Goal: Use online tool/utility: Utilize a website feature to perform a specific function

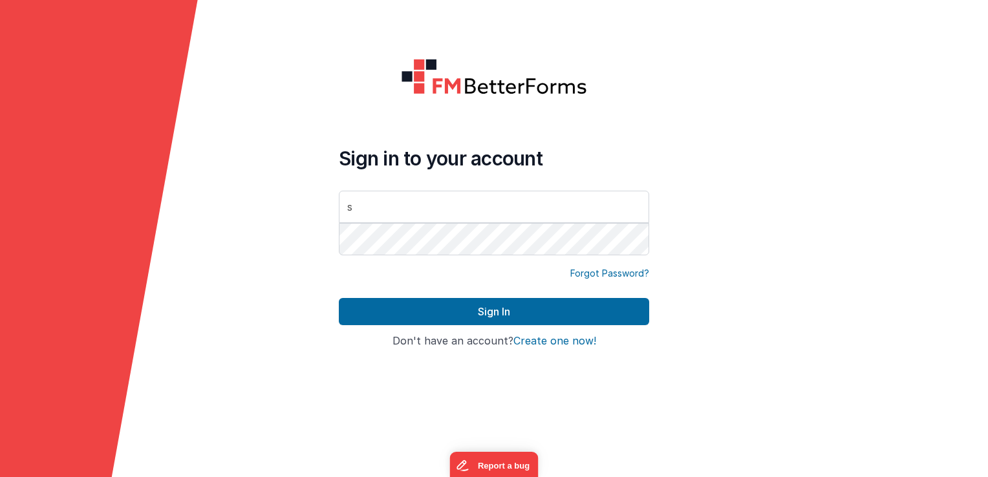
type input "[EMAIL_ADDRESS][DOMAIN_NAME]"
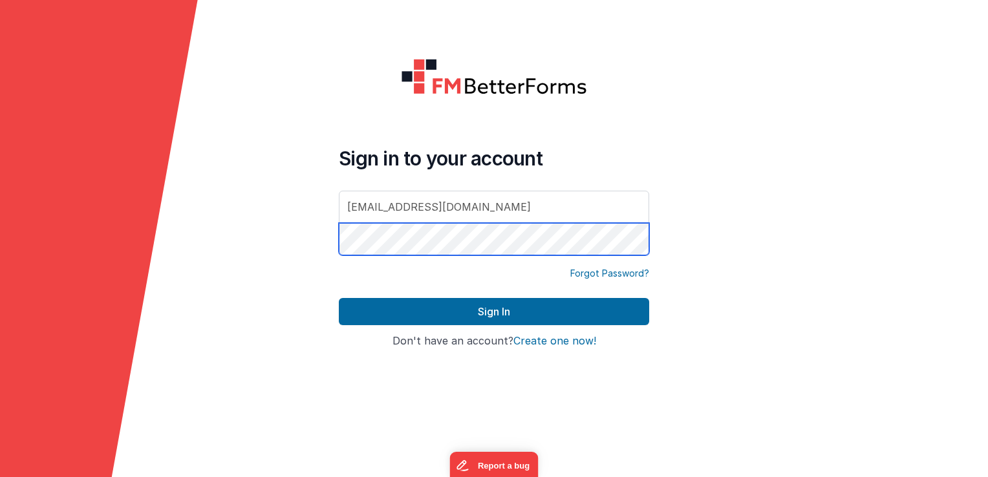
click at [339, 298] on button "Sign In" at bounding box center [494, 311] width 311 height 27
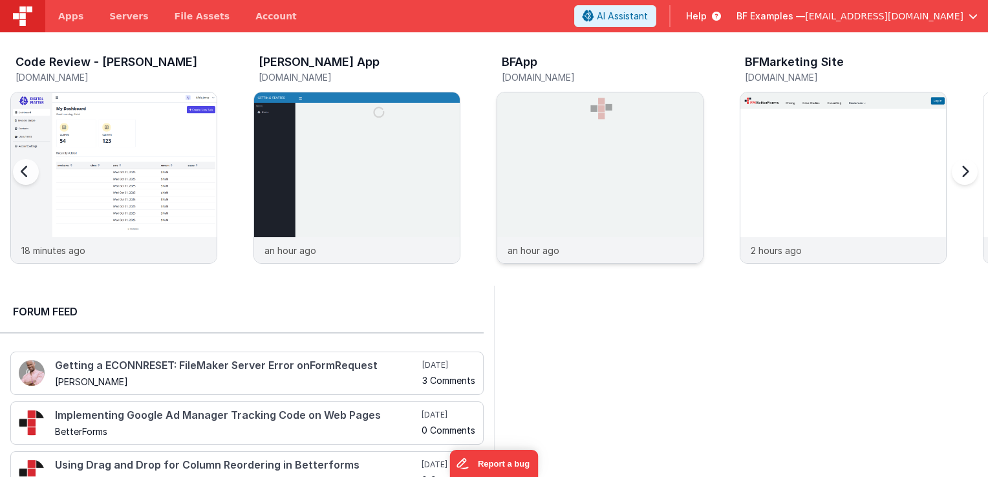
click at [584, 159] on img at bounding box center [600, 196] width 206 height 206
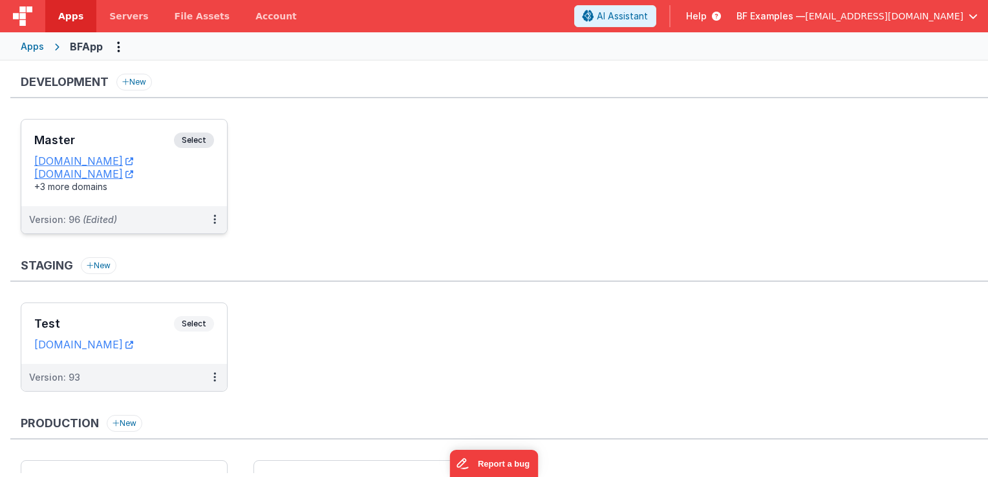
click at [202, 138] on span "Select" at bounding box center [194, 141] width 40 height 16
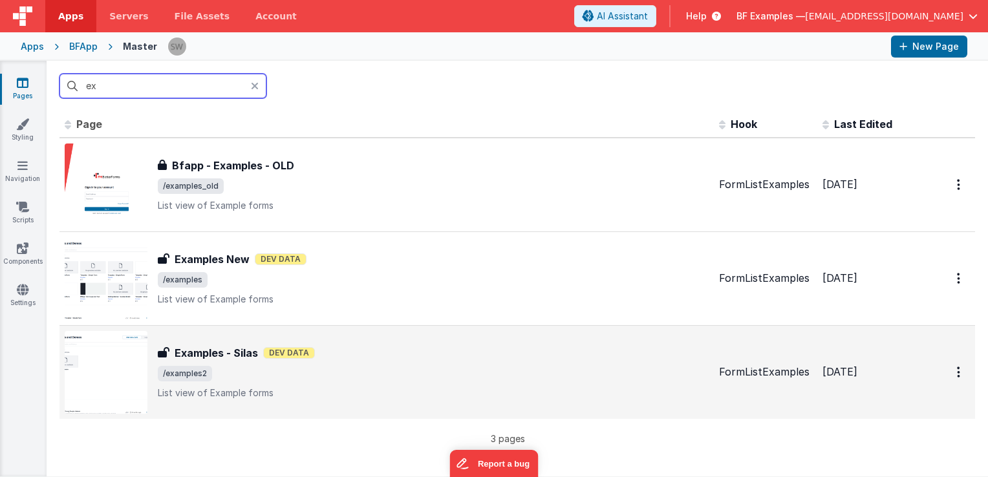
type input "ex"
click at [434, 362] on div "Examples - [PERSON_NAME] Examples - Silas Dev Data /examples2 List view of Exam…" at bounding box center [433, 372] width 551 height 54
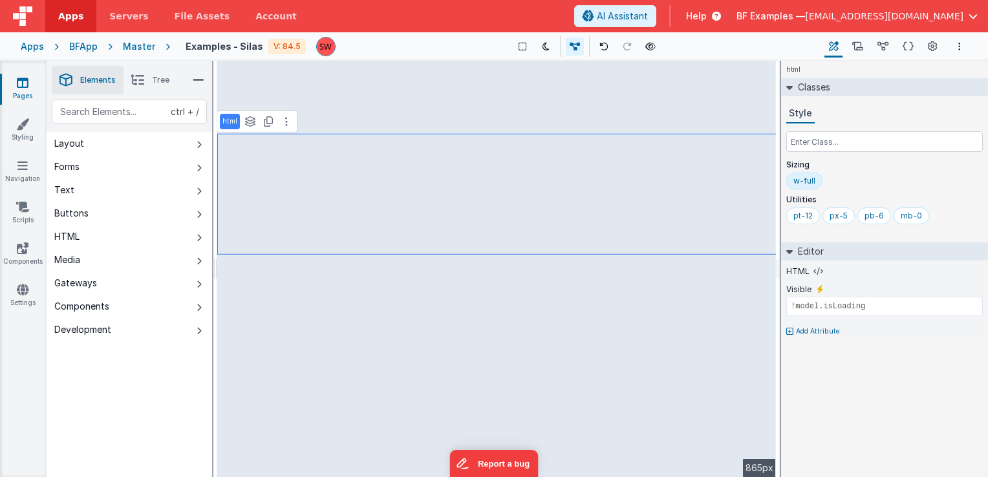
type input "!model.query"
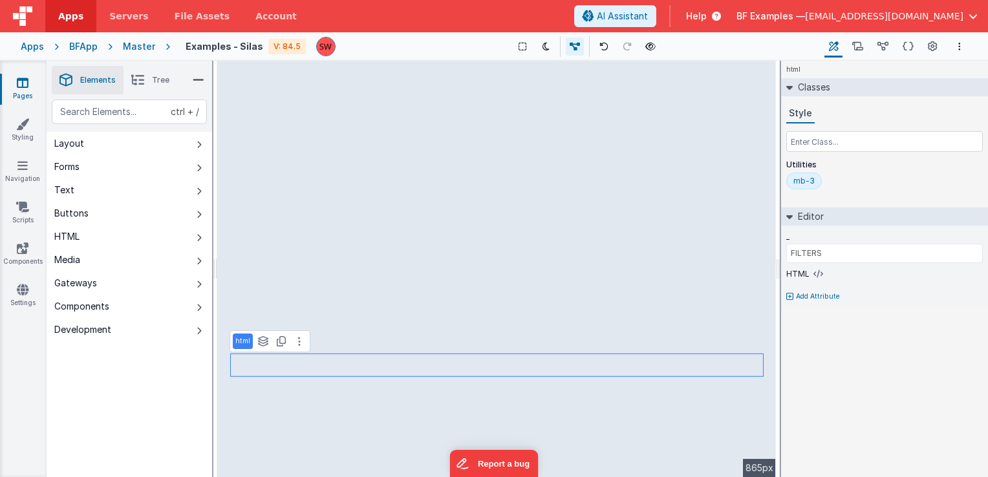
type input "GETTING STARTED"
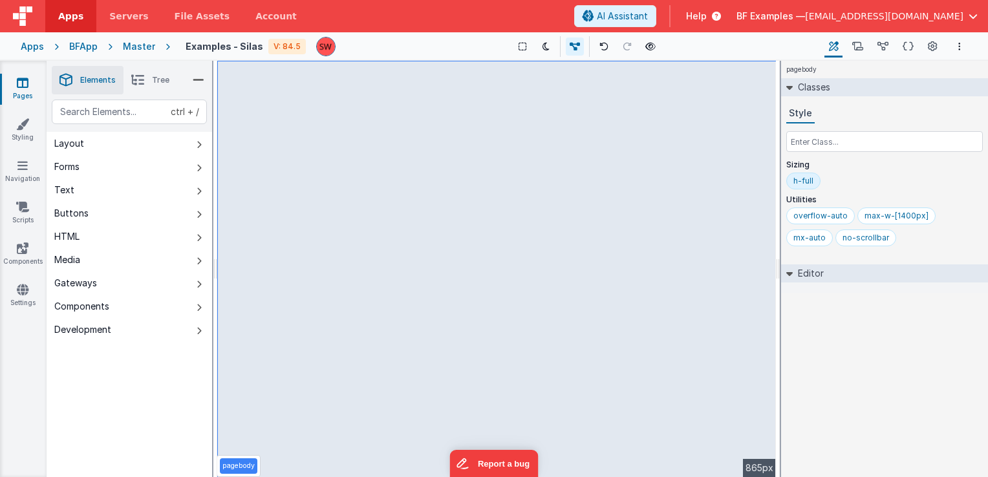
click at [141, 87] on icon at bounding box center [137, 80] width 13 height 18
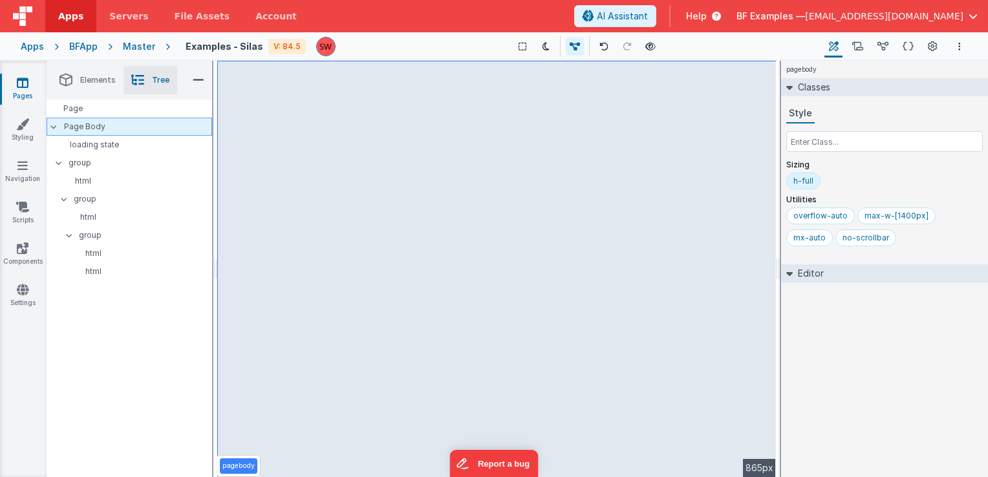
click at [119, 125] on p "Page Body" at bounding box center [138, 127] width 148 height 10
click at [99, 109] on div "Page" at bounding box center [130, 109] width 166 height 18
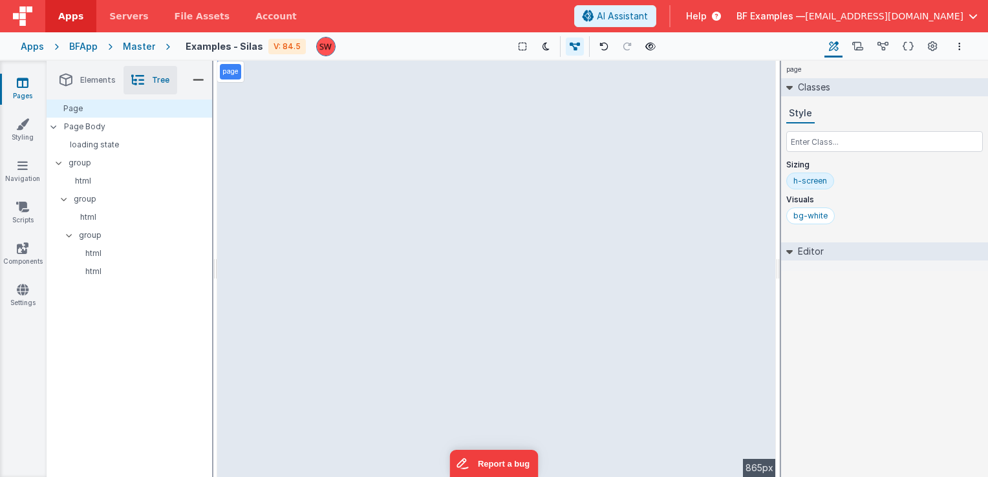
click at [652, 0] on header "Apps Servers File Assets Account Some FUTURE Slot AI Assistant Help BF Examples…" at bounding box center [494, 16] width 988 height 32
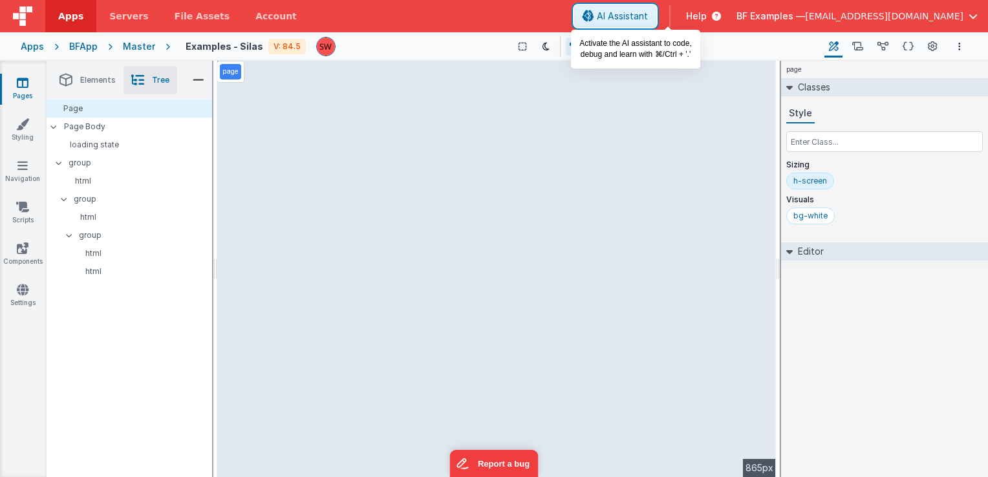
click at [648, 14] on span "AI Assistant" at bounding box center [622, 16] width 51 height 13
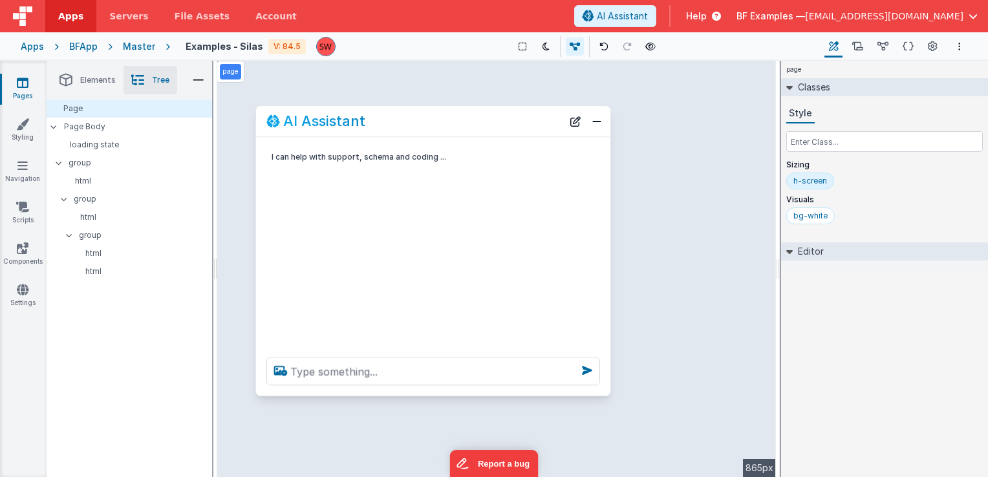
drag, startPoint x: 155, startPoint y: 203, endPoint x: 413, endPoint y: 189, distance: 259.2
click at [400, 131] on div "AI Assistant" at bounding box center [433, 121] width 355 height 30
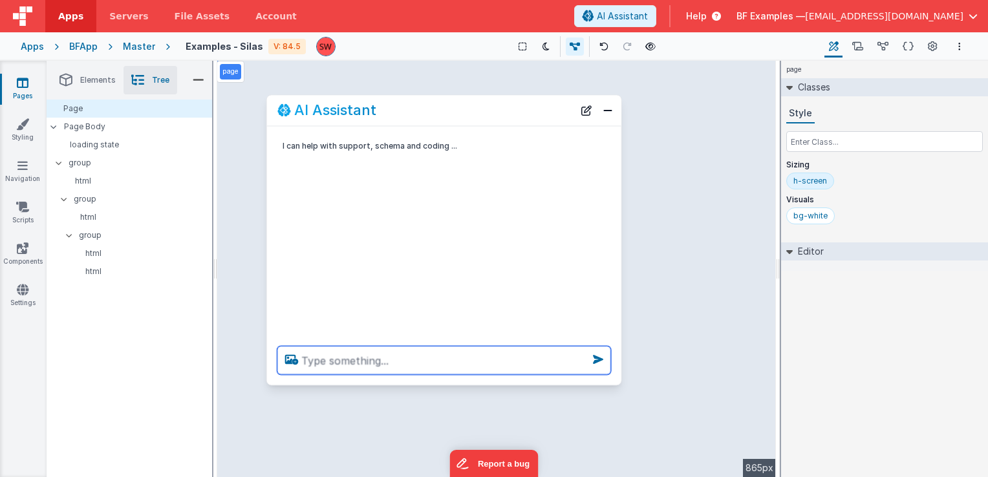
click at [386, 358] on textarea at bounding box center [445, 360] width 334 height 28
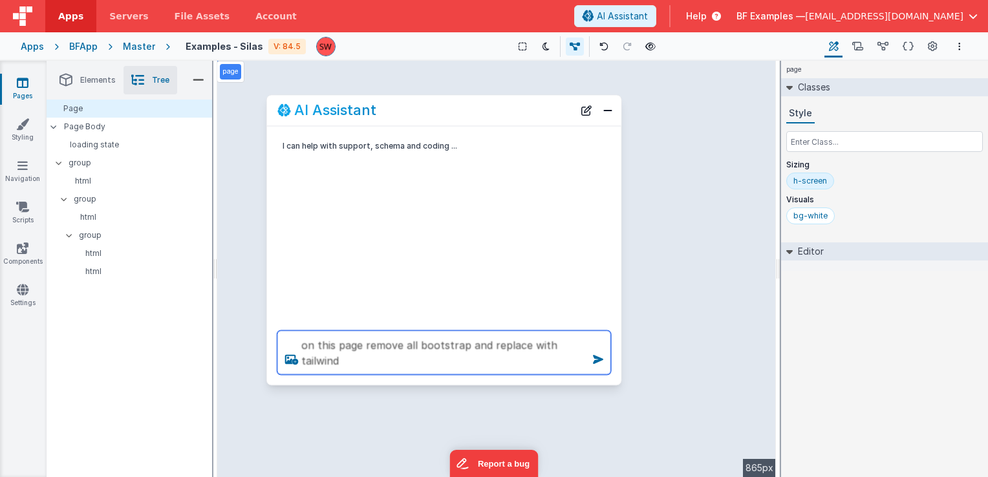
type textarea "on this page remove all bootstrap and replace with tailwind"
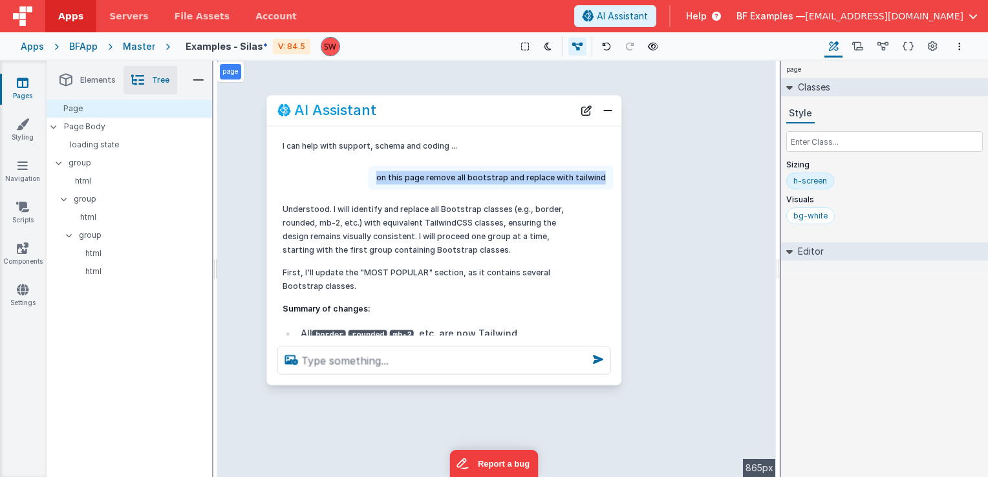
drag, startPoint x: 383, startPoint y: 179, endPoint x: 604, endPoint y: 182, distance: 221.3
click at [604, 182] on div "on this page remove all bootstrap and replace with tailwind" at bounding box center [491, 178] width 245 height 24
copy p "on this page remove all bootstrap and replace with tailwind"
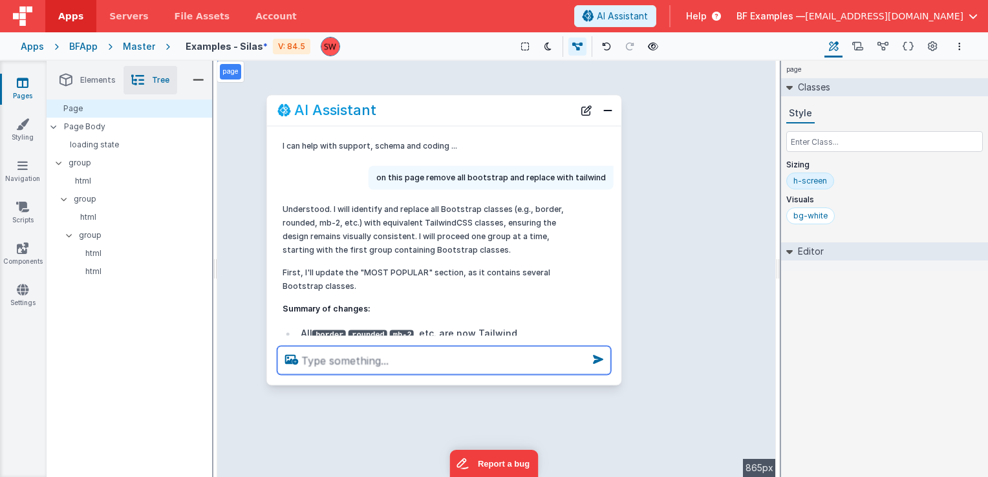
click at [396, 366] on textarea at bounding box center [445, 360] width 334 height 28
paste textarea "on this page remove all bootstrap and replace with tailwind"
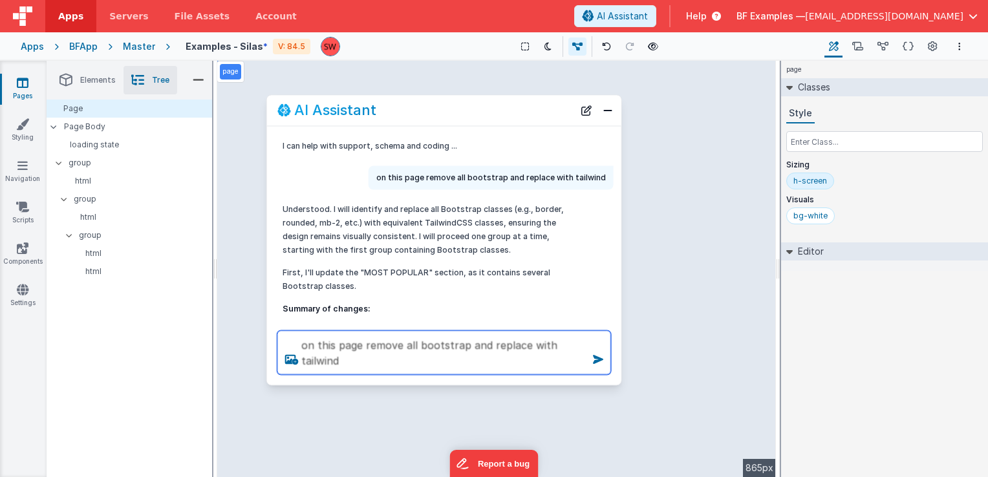
type textarea "on this page remove all bootstrap and replace with tailwind"
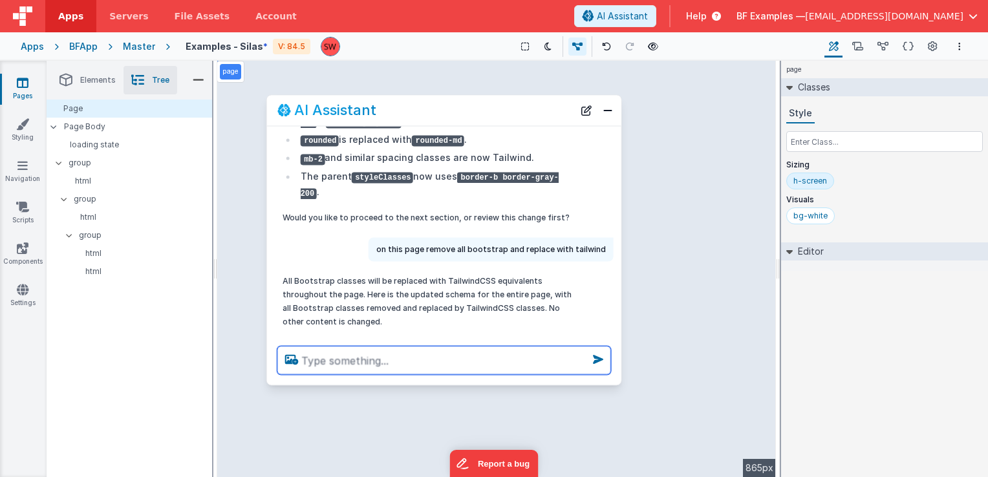
scroll to position [287, 0]
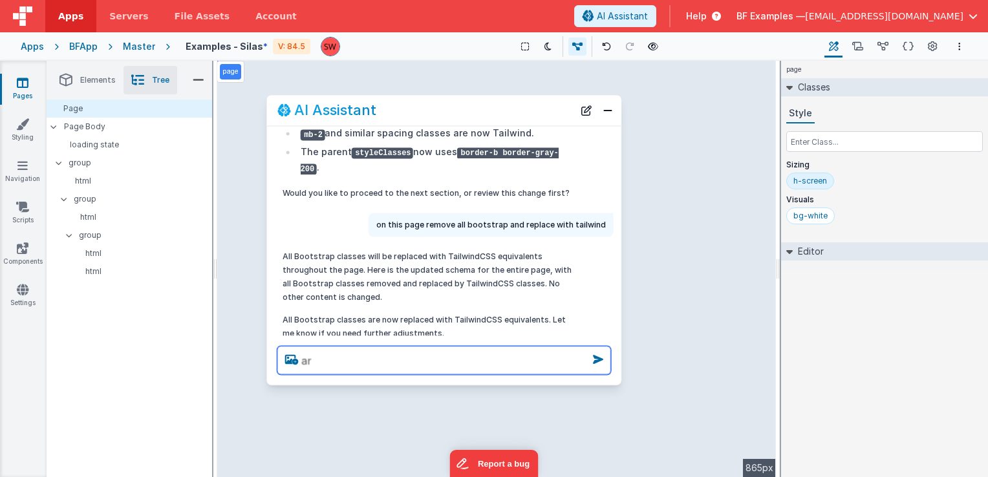
type textarea "a"
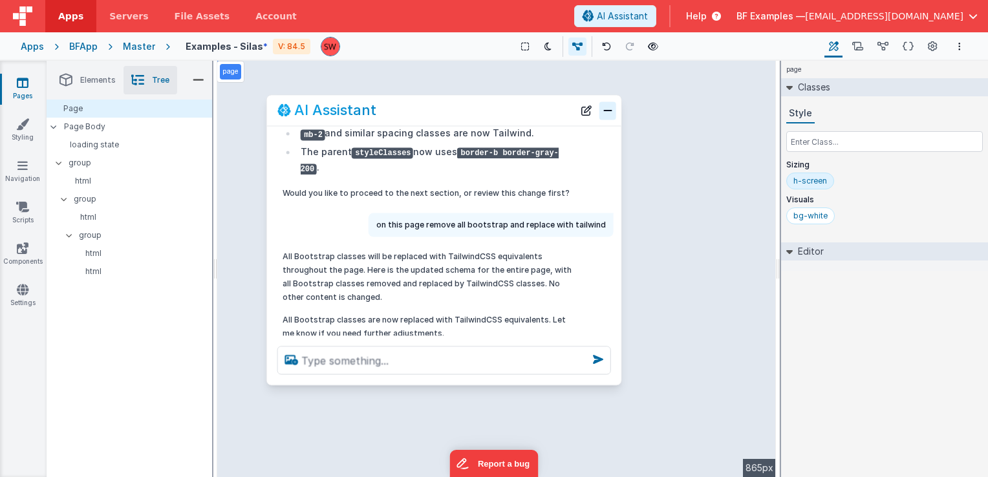
click at [605, 113] on button "Close" at bounding box center [608, 111] width 17 height 18
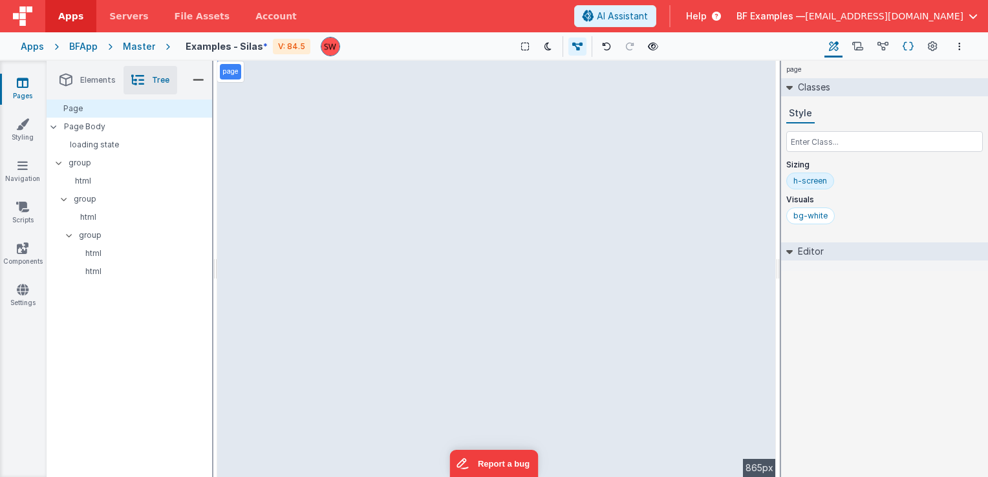
click at [904, 43] on icon at bounding box center [908, 47] width 11 height 14
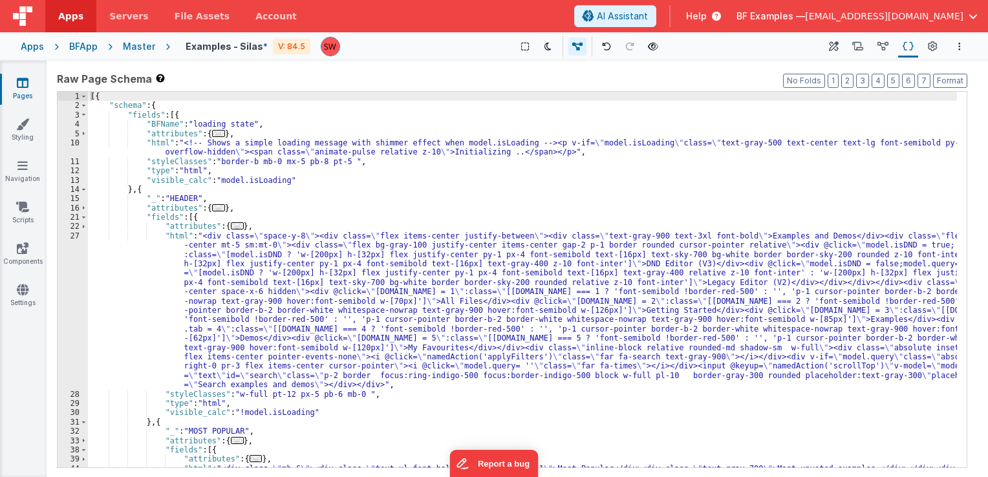
click at [559, 172] on div "[{ "schema" : { "fields" : [{ "BFName" : "loading state" , "attributes" : { ...…" at bounding box center [522, 331] width 869 height 479
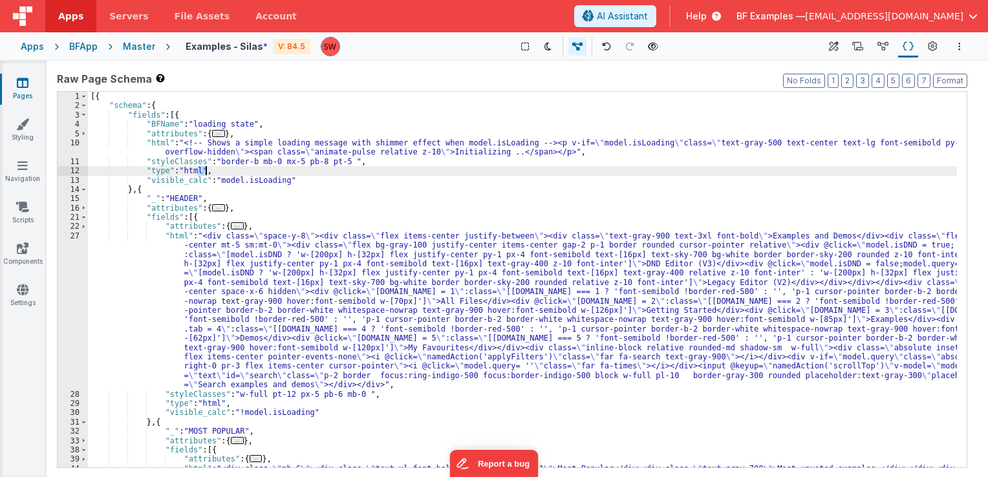
click at [559, 172] on div "[{ "schema" : { "fields" : [{ "BFName" : "loading state" , "attributes" : { ...…" at bounding box center [522, 331] width 869 height 479
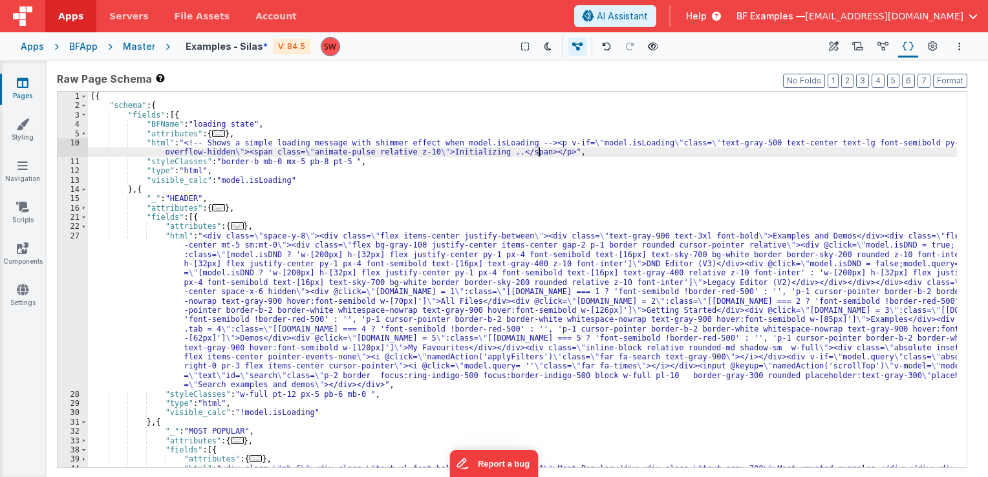
click at [540, 153] on div "[{ "schema" : { "fields" : [{ "BFName" : "loading state" , "attributes" : { ...…" at bounding box center [522, 331] width 869 height 479
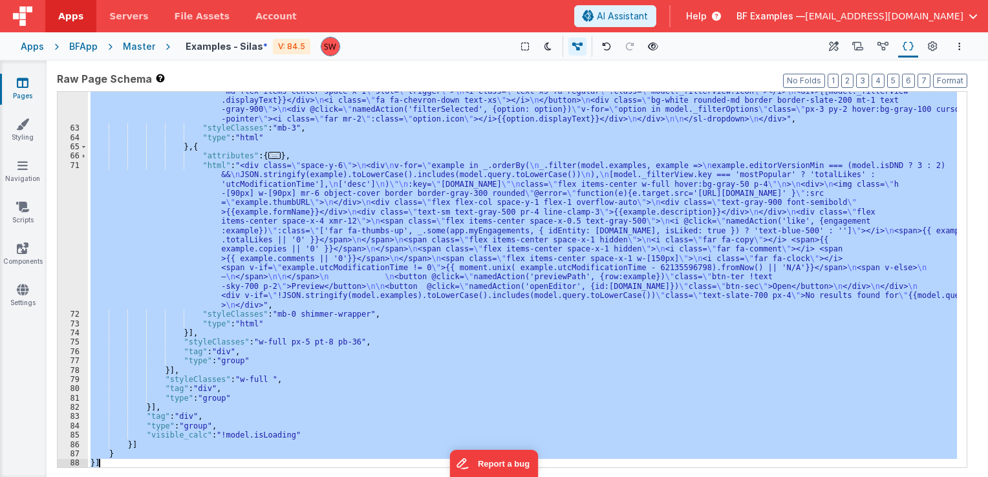
scroll to position [564, 0]
drag, startPoint x: 88, startPoint y: 96, endPoint x: 255, endPoint y: 462, distance: 401.8
click at [255, 462] on div ""html" : "<div class= \" flex justify-end \" > \n <sl-dropdown id= \" table-fil…" at bounding box center [522, 293] width 869 height 432
click at [328, 162] on div ""html" : "<div class= \" flex justify-end \" > \n <sl-dropdown id= \" table-fil…" at bounding box center [522, 280] width 869 height 376
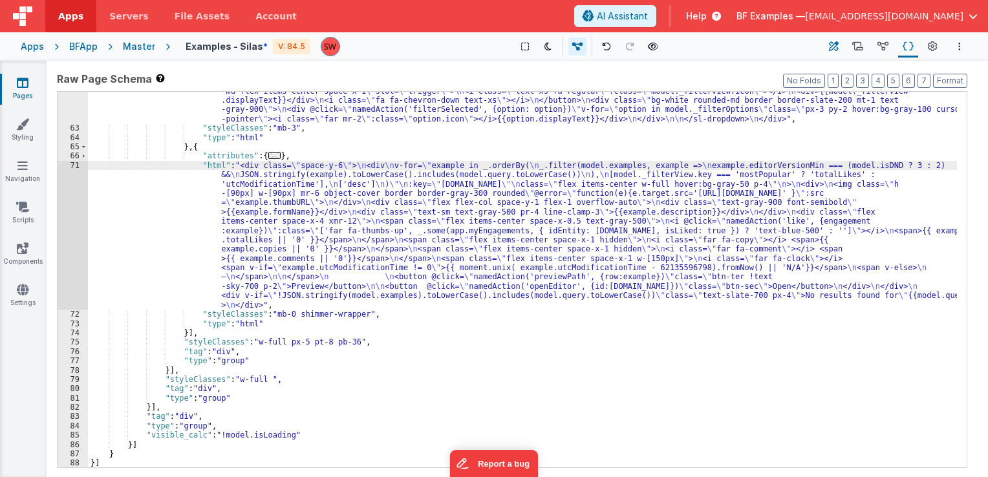
click at [836, 55] on button "Builder" at bounding box center [834, 47] width 18 height 22
